Goal: Task Accomplishment & Management: Manage account settings

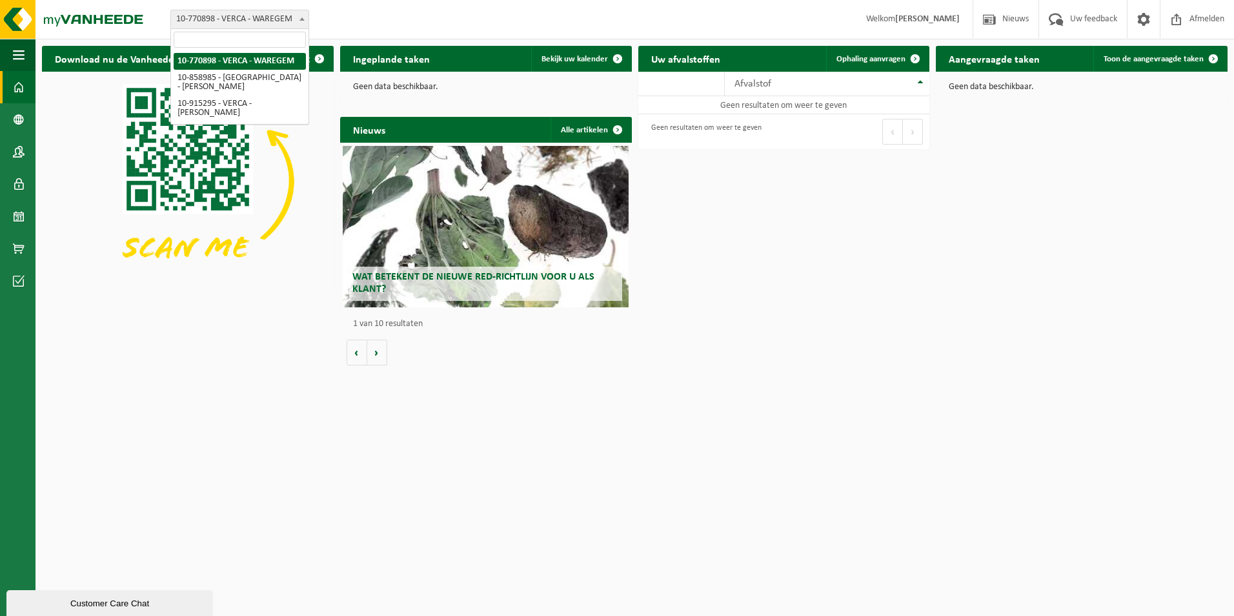
click at [281, 17] on span "10-770898 - VERCA - WAREGEM" at bounding box center [239, 19] width 137 height 18
select select "99502"
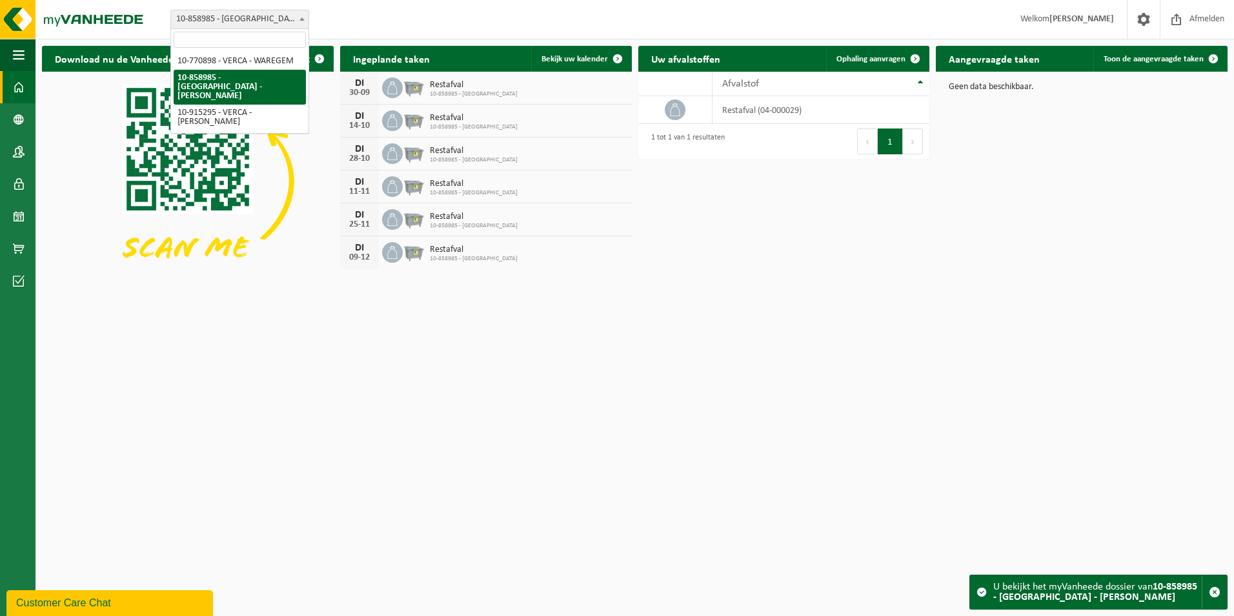
click at [249, 19] on span "10-858985 - [GEOGRAPHIC_DATA] - [PERSON_NAME]" at bounding box center [239, 19] width 137 height 18
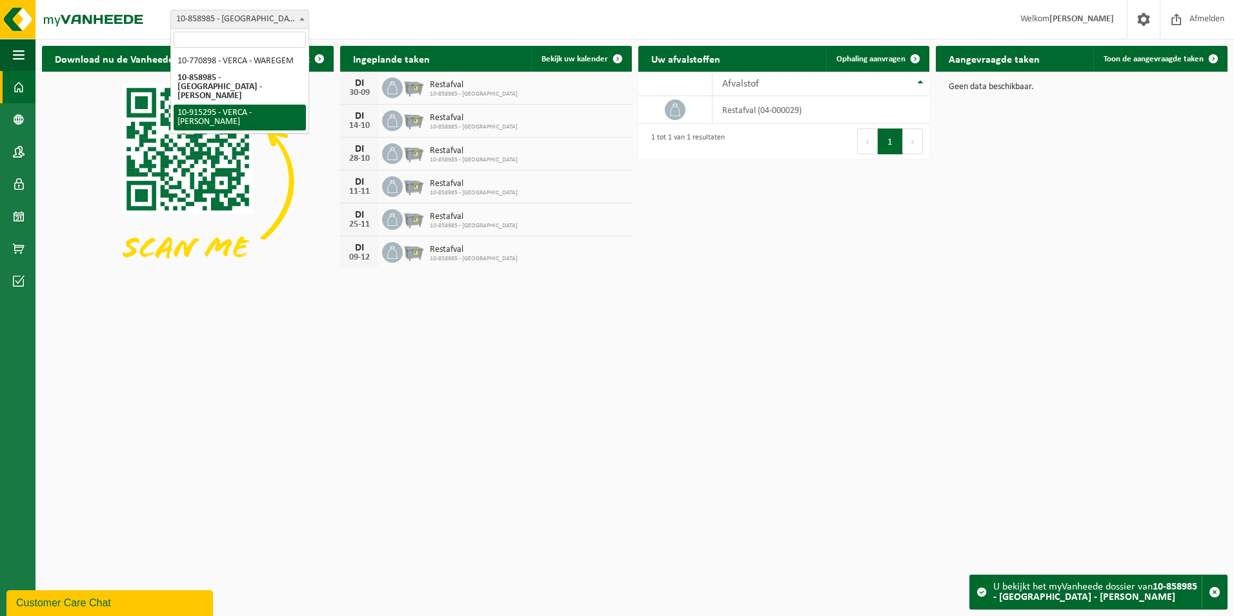
select select "126966"
